Goal: Information Seeking & Learning: Check status

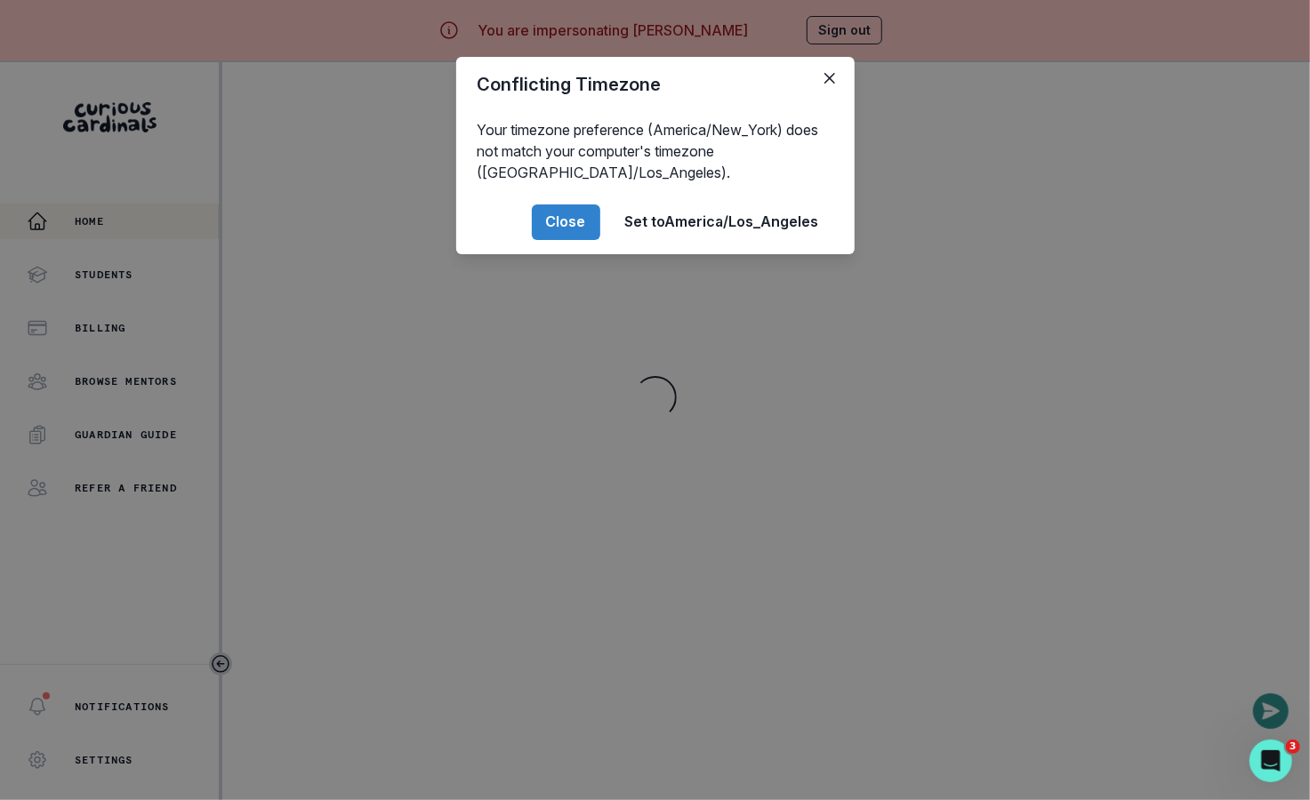
click at [373, 471] on div "Conflicting Timezone Your timezone preference (America/New_York) does not match…" at bounding box center [655, 400] width 1310 height 800
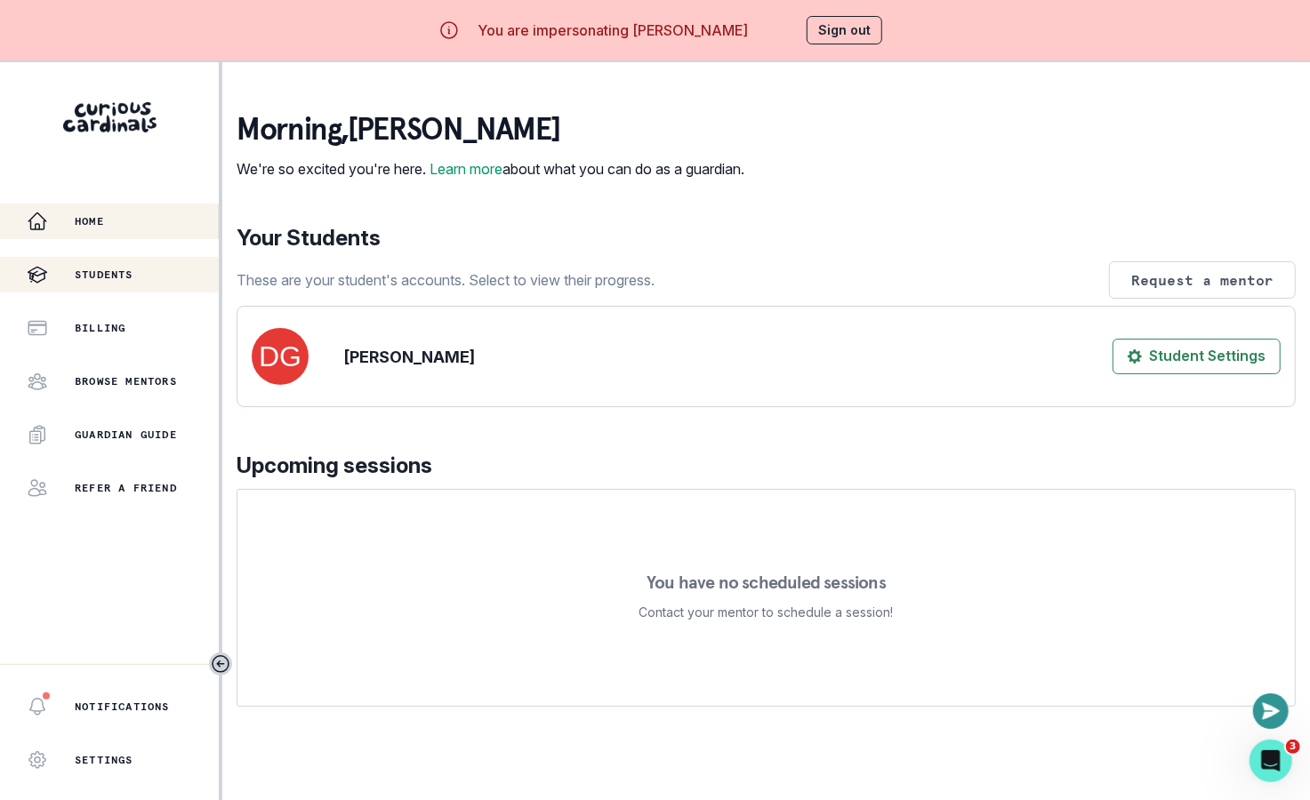
click at [130, 264] on div "Students" at bounding box center [123, 274] width 192 height 21
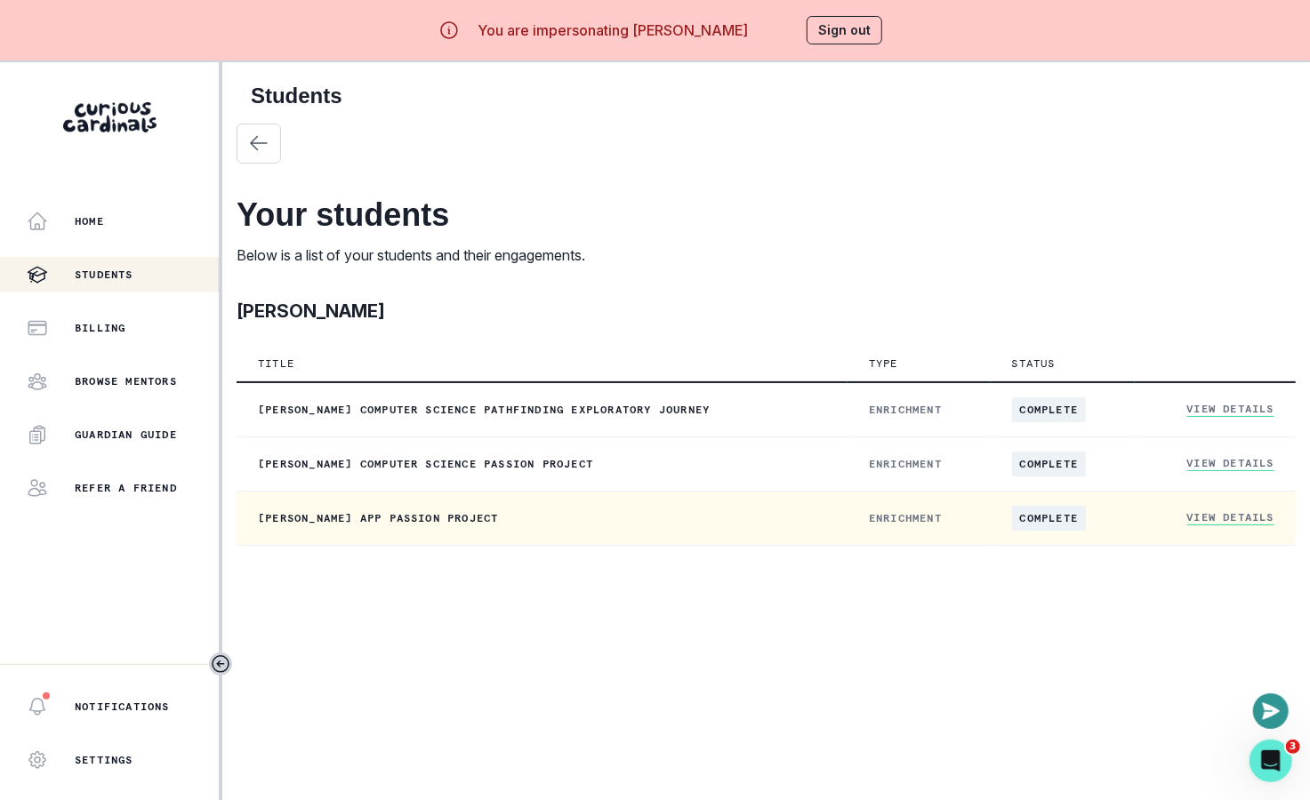
click at [1230, 521] on link "View Details" at bounding box center [1230, 517] width 87 height 15
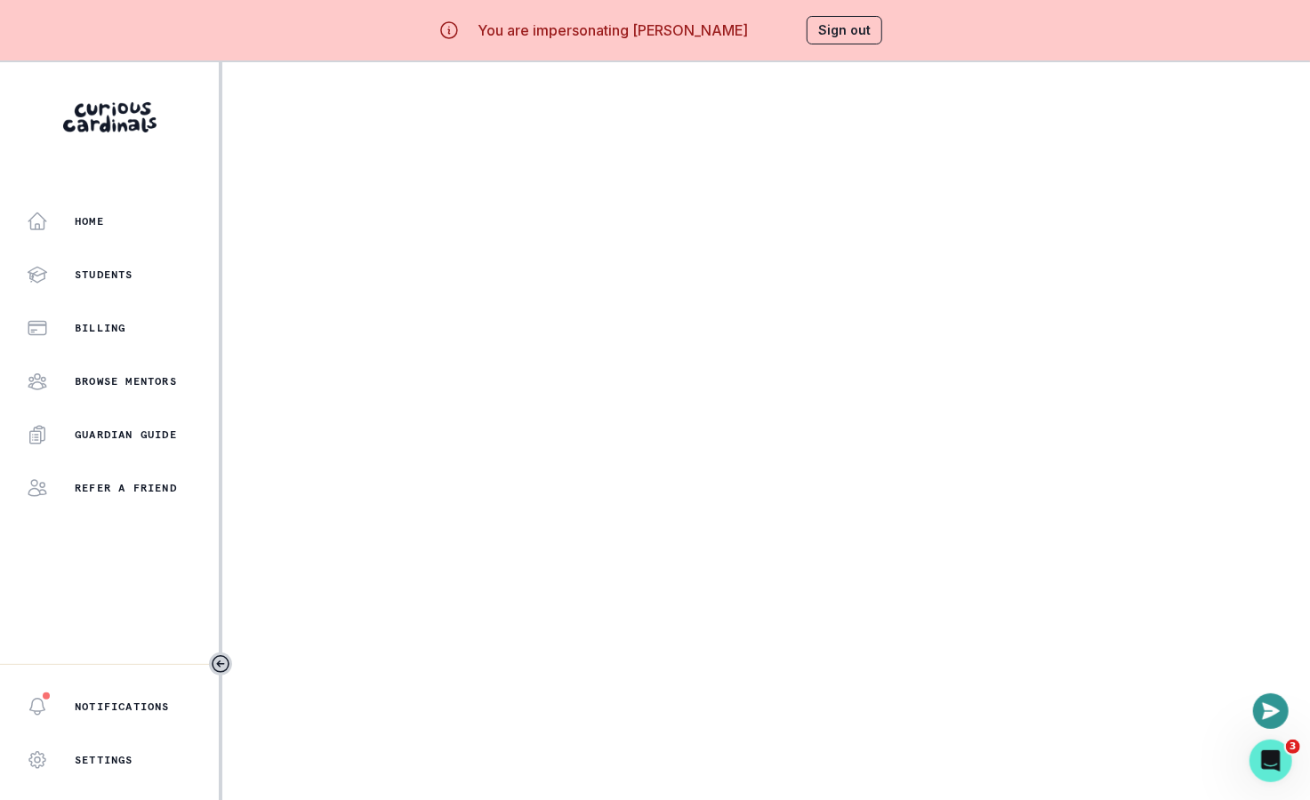
click at [734, 427] on main at bounding box center [765, 462] width 1087 height 800
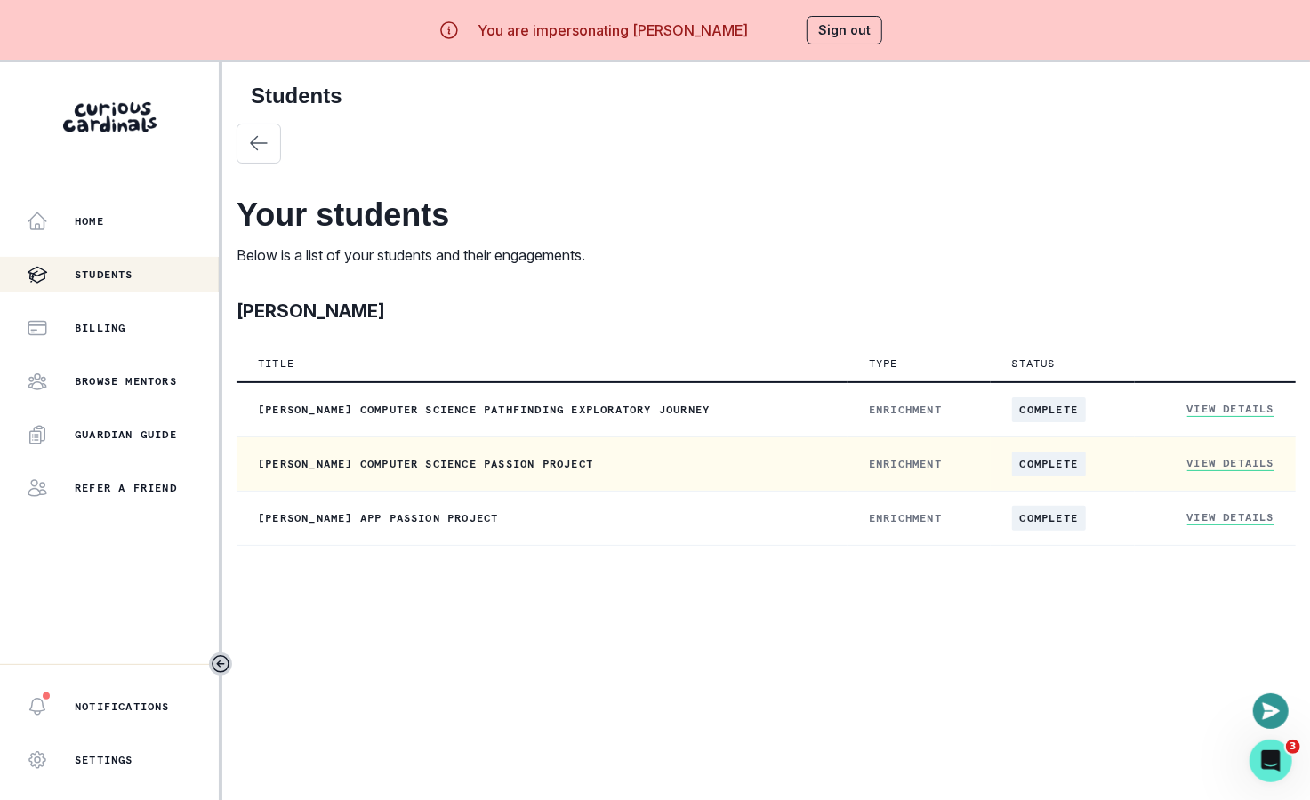
click at [1190, 463] on link "View Details" at bounding box center [1230, 463] width 87 height 15
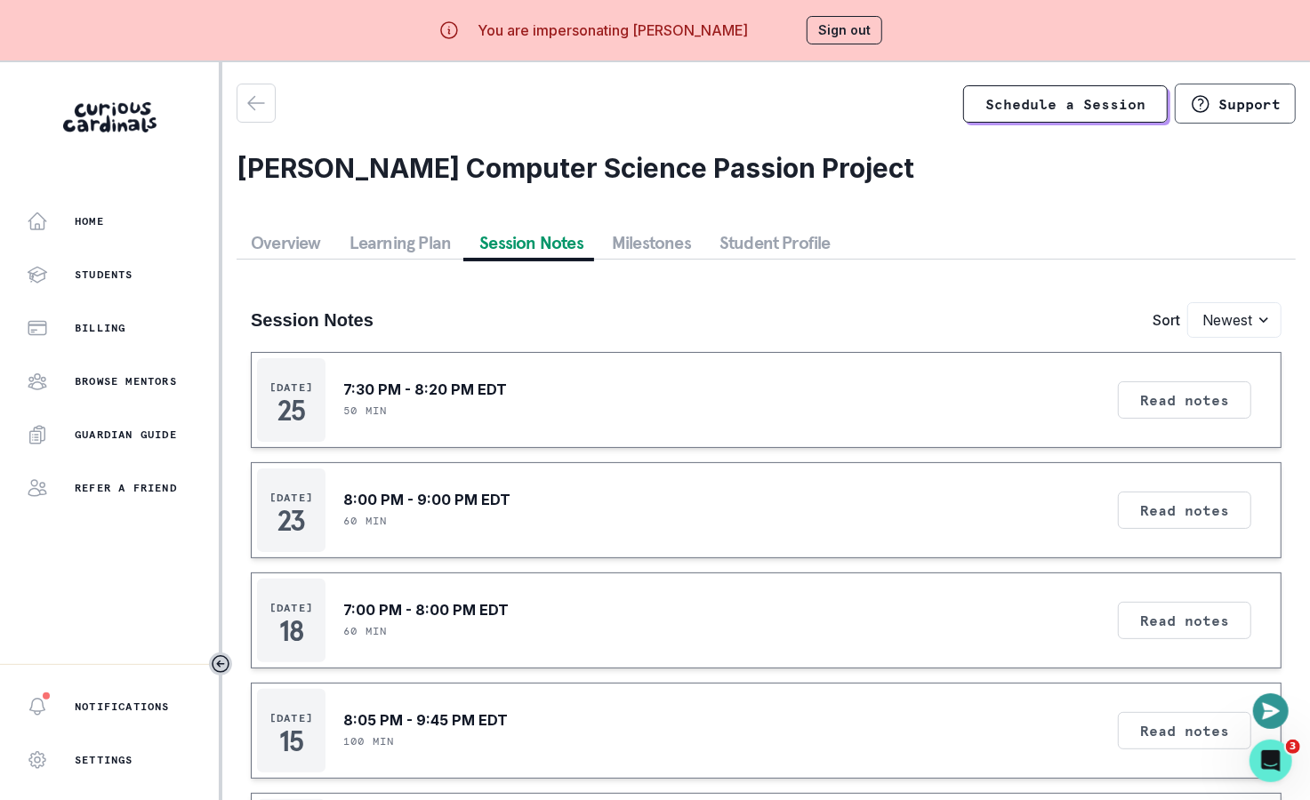
click at [550, 238] on button "Session Notes" at bounding box center [531, 243] width 132 height 32
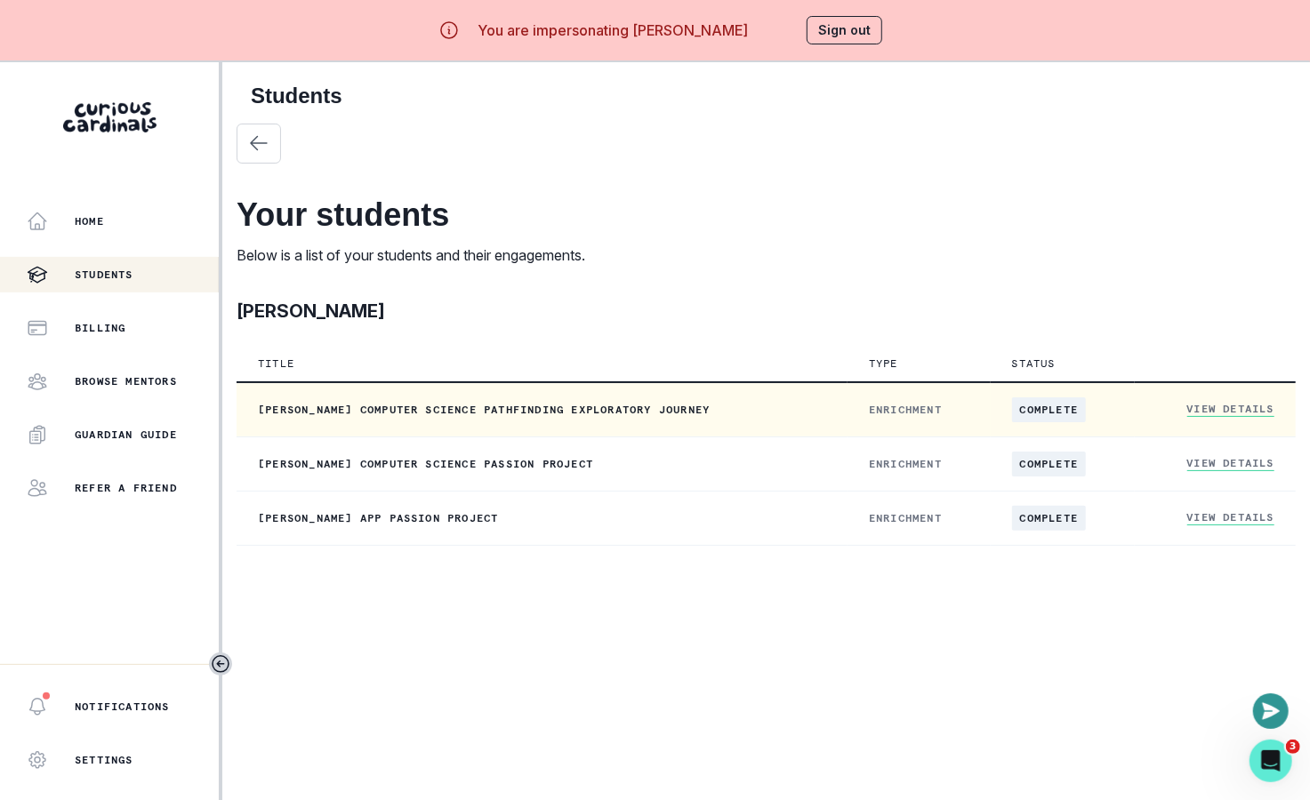
click at [1196, 406] on link "View Details" at bounding box center [1230, 409] width 87 height 15
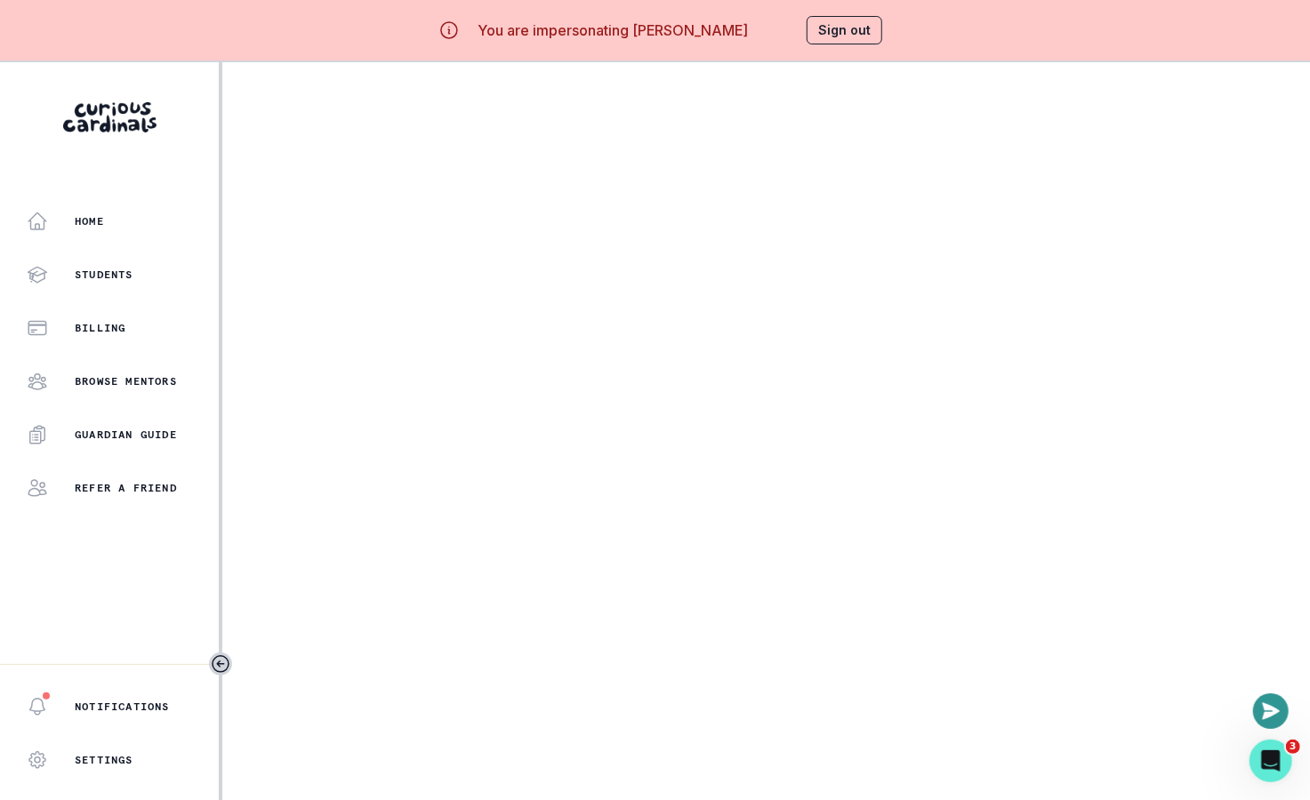
click at [793, 309] on main at bounding box center [765, 462] width 1087 height 800
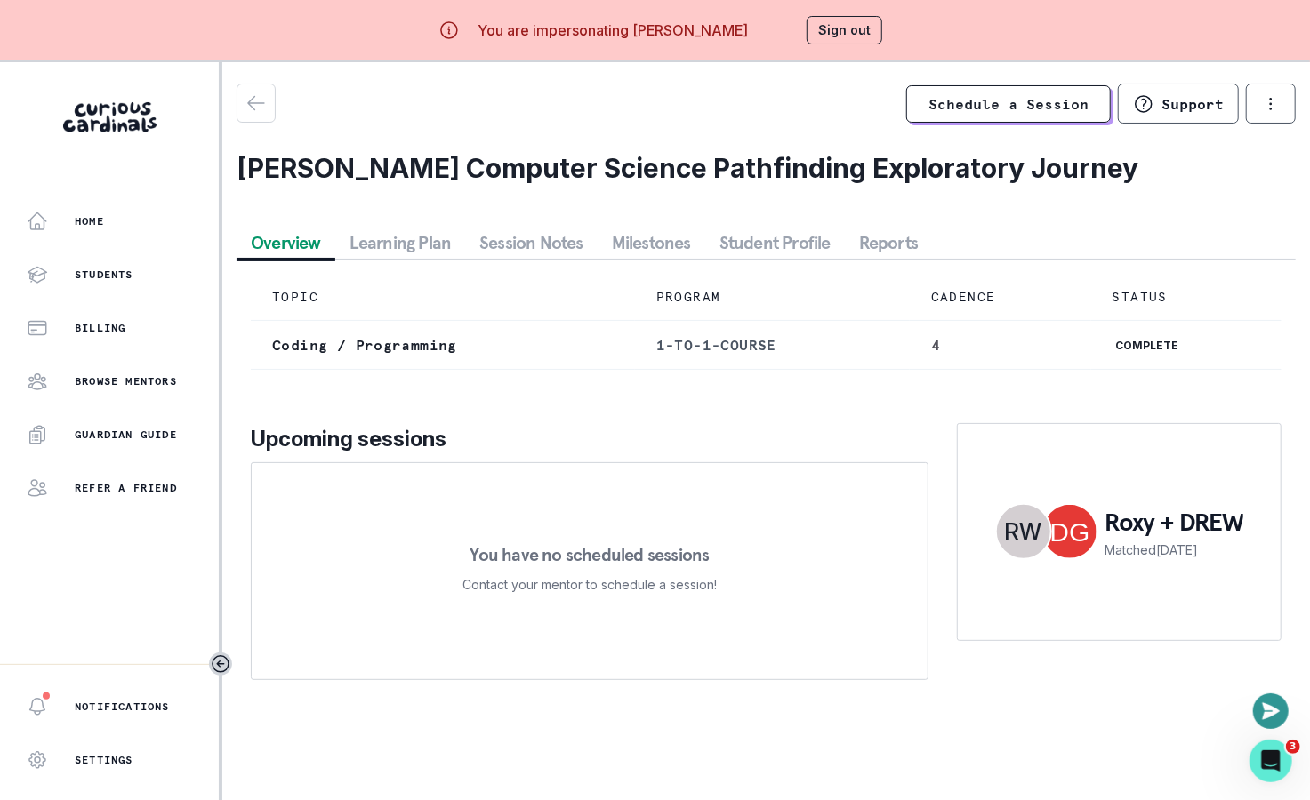
click at [857, 26] on button "Sign out" at bounding box center [844, 30] width 76 height 28
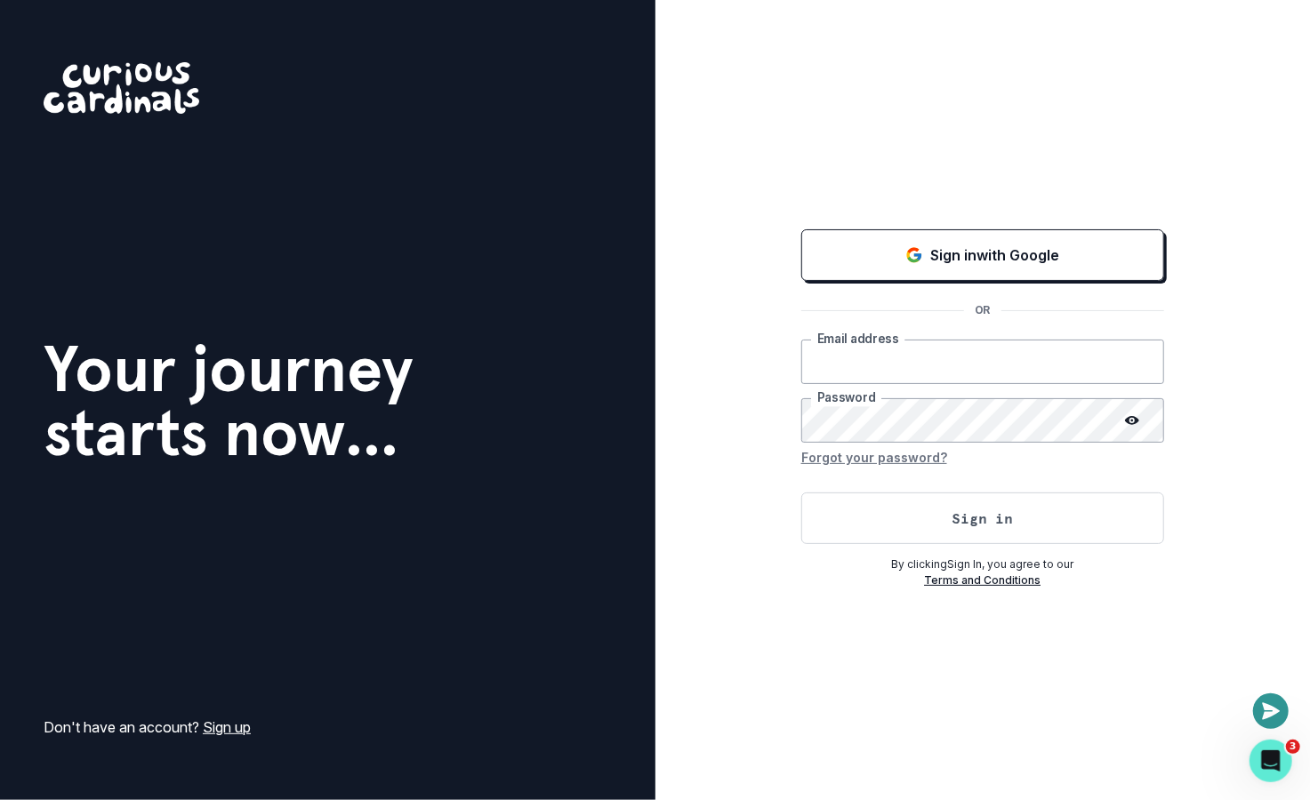
type input "[EMAIL_ADDRESS][DOMAIN_NAME]"
